Goal: Find specific page/section: Find specific page/section

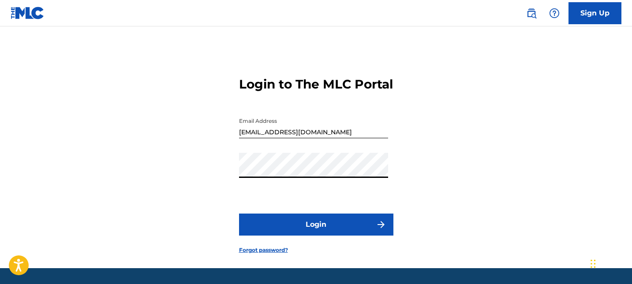
click at [239, 214] on button "Login" at bounding box center [316, 225] width 154 height 22
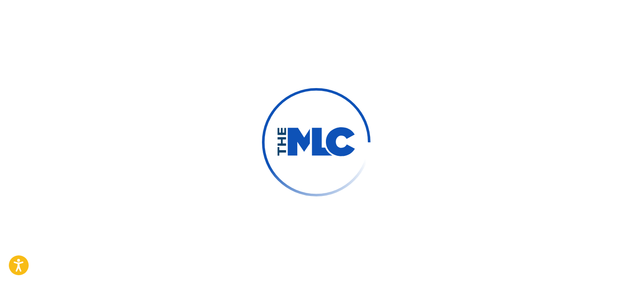
click at [239, 214] on button "Login" at bounding box center [316, 225] width 154 height 22
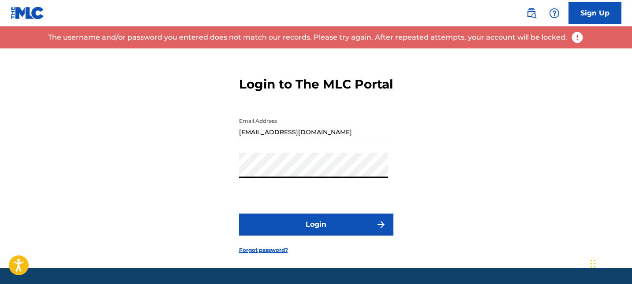
click at [294, 236] on button "Login" at bounding box center [316, 225] width 154 height 22
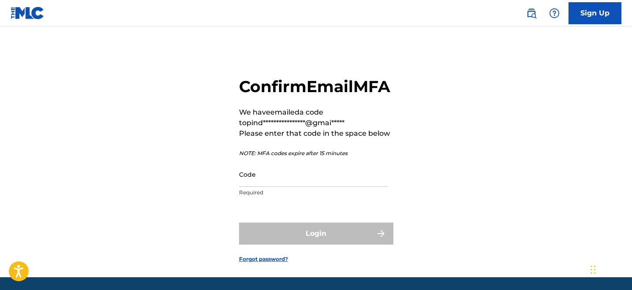
click at [262, 185] on input "Code" at bounding box center [313, 174] width 149 height 25
paste input "167077"
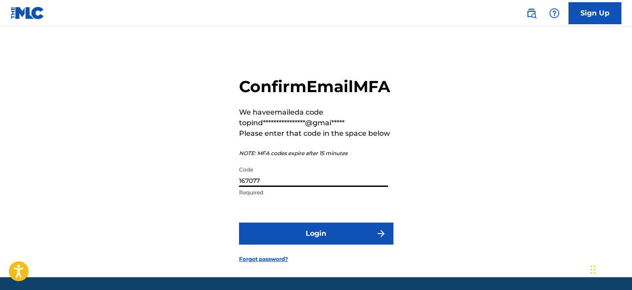
type input "167077"
click at [239, 223] on button "Login" at bounding box center [316, 234] width 154 height 22
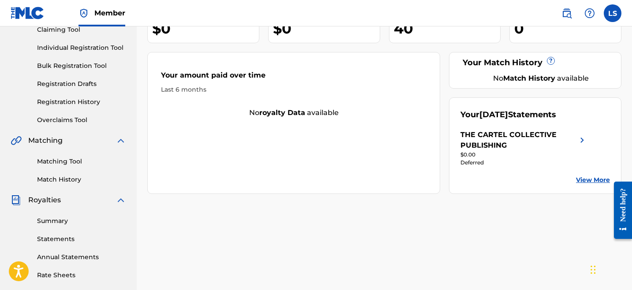
scroll to position [123, 0]
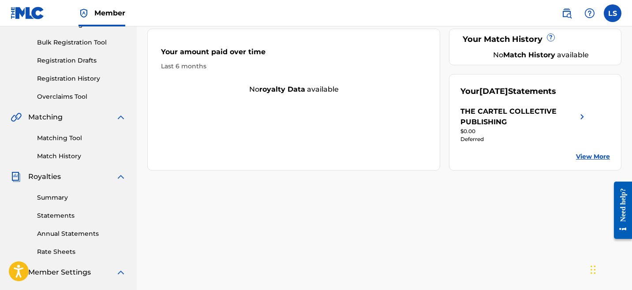
click at [56, 193] on link "Summary" at bounding box center [81, 197] width 89 height 9
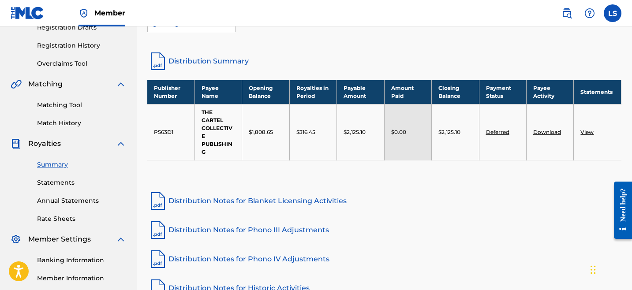
scroll to position [171, 0]
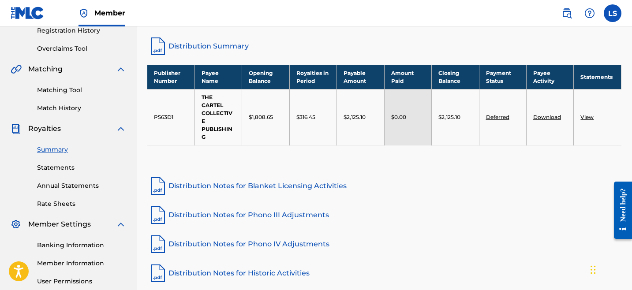
click at [60, 262] on link "Member Information" at bounding box center [81, 263] width 89 height 9
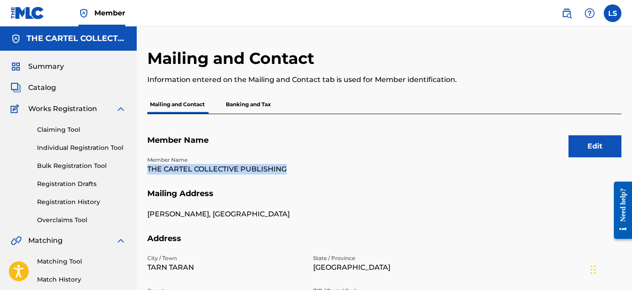
drag, startPoint x: 147, startPoint y: 169, endPoint x: 321, endPoint y: 169, distance: 174.1
click at [321, 169] on div "Member Name THE CARTEL COLLECTIVE PUBLISHING" at bounding box center [307, 172] width 321 height 33
copy p "THE CARTEL COLLECTIVE PUBLISHING"
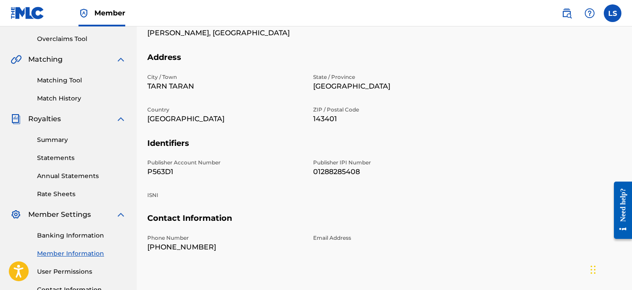
scroll to position [187, 0]
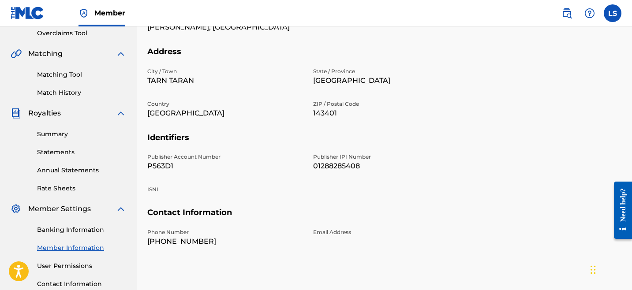
click at [150, 171] on p "P563D1" at bounding box center [224, 166] width 155 height 11
copy p "P563D1"
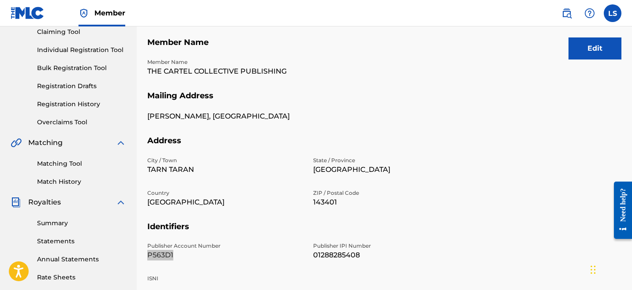
scroll to position [92, 0]
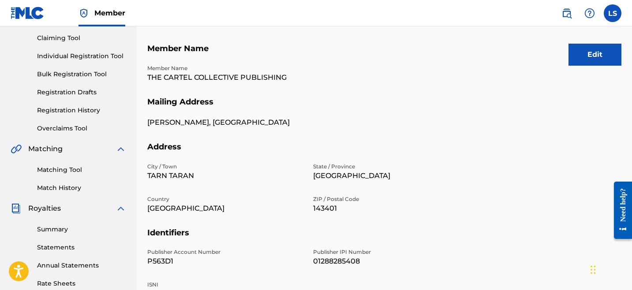
click at [331, 267] on p "01288285408" at bounding box center [390, 261] width 155 height 11
copy p "01288285408"
